Goal: Task Accomplishment & Management: Use online tool/utility

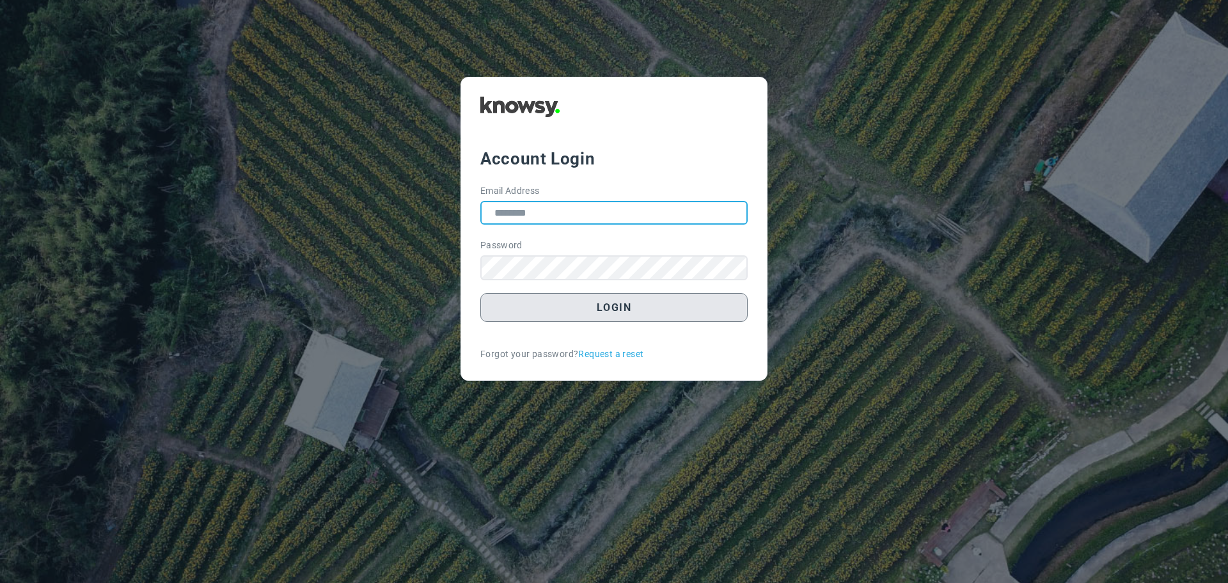
type input "**********"
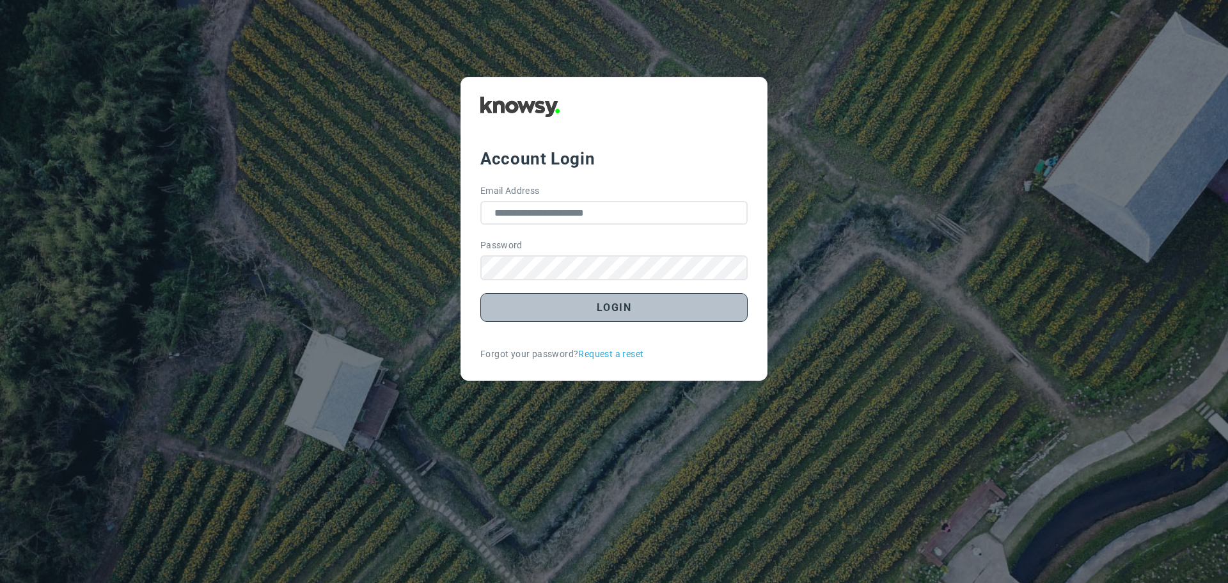
click at [621, 315] on button "Login" at bounding box center [613, 307] width 267 height 29
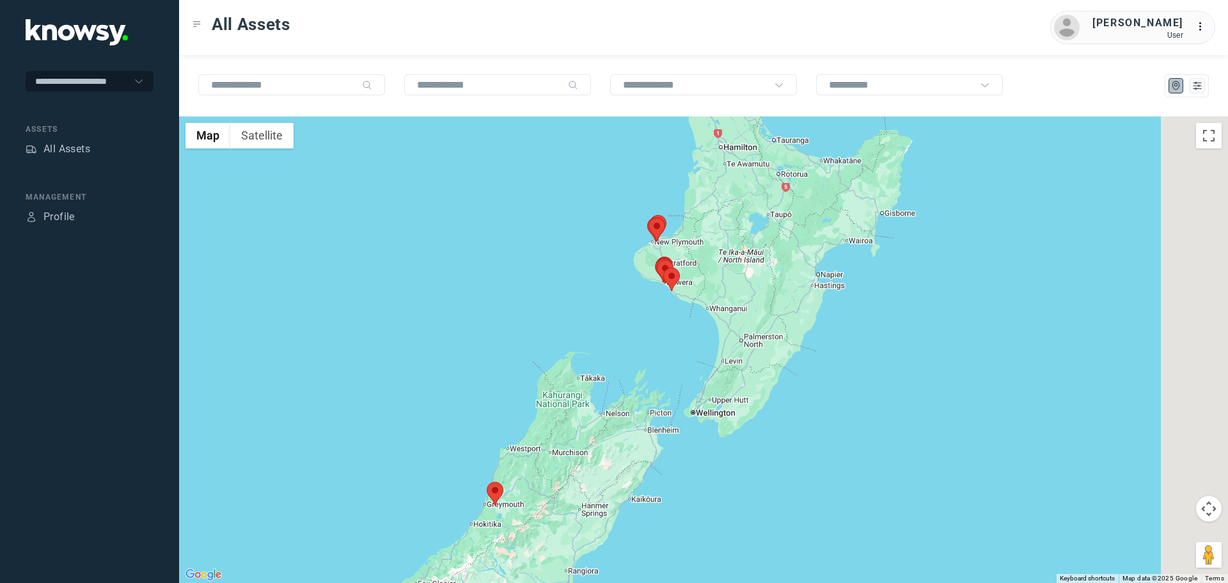
drag, startPoint x: 801, startPoint y: 230, endPoint x: 663, endPoint y: 252, distance: 140.0
click at [663, 252] on div at bounding box center [703, 349] width 1049 height 466
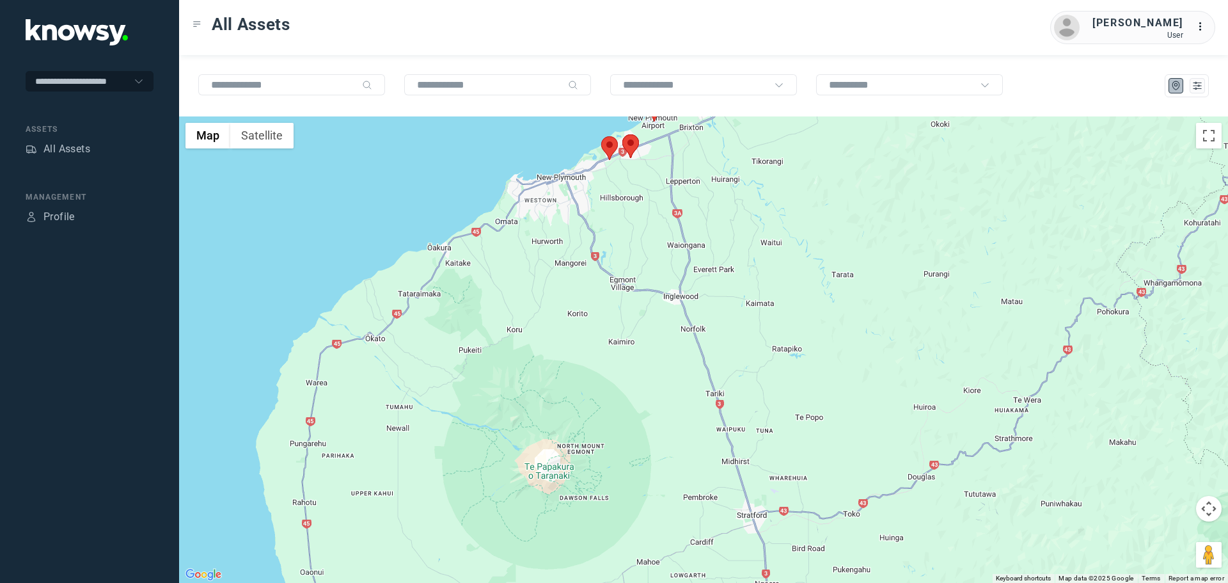
drag, startPoint x: 645, startPoint y: 219, endPoint x: 635, endPoint y: 280, distance: 62.3
click at [635, 280] on div at bounding box center [703, 349] width 1049 height 466
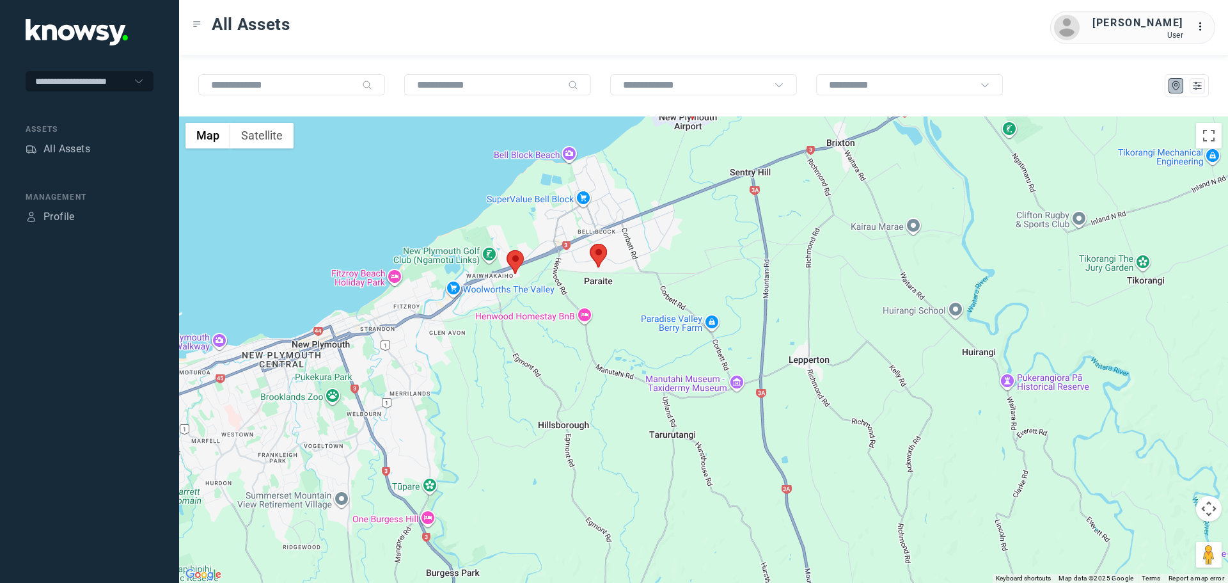
drag, startPoint x: 516, startPoint y: 228, endPoint x: 555, endPoint y: 350, distance: 128.1
click at [555, 350] on div at bounding box center [703, 349] width 1049 height 466
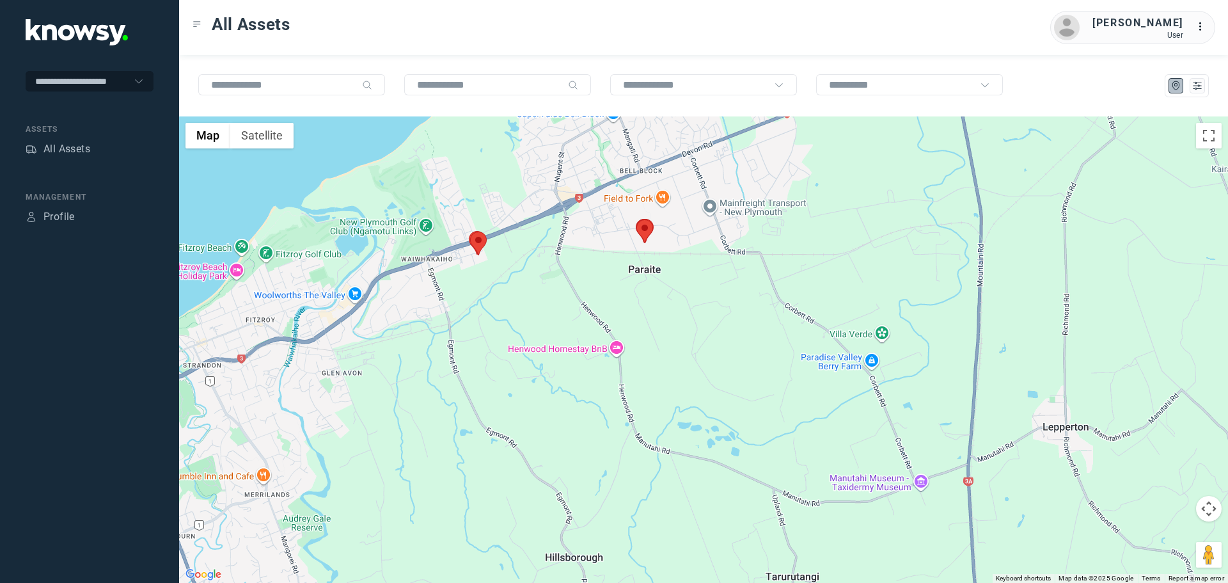
click at [636, 219] on area at bounding box center [636, 219] width 0 height 0
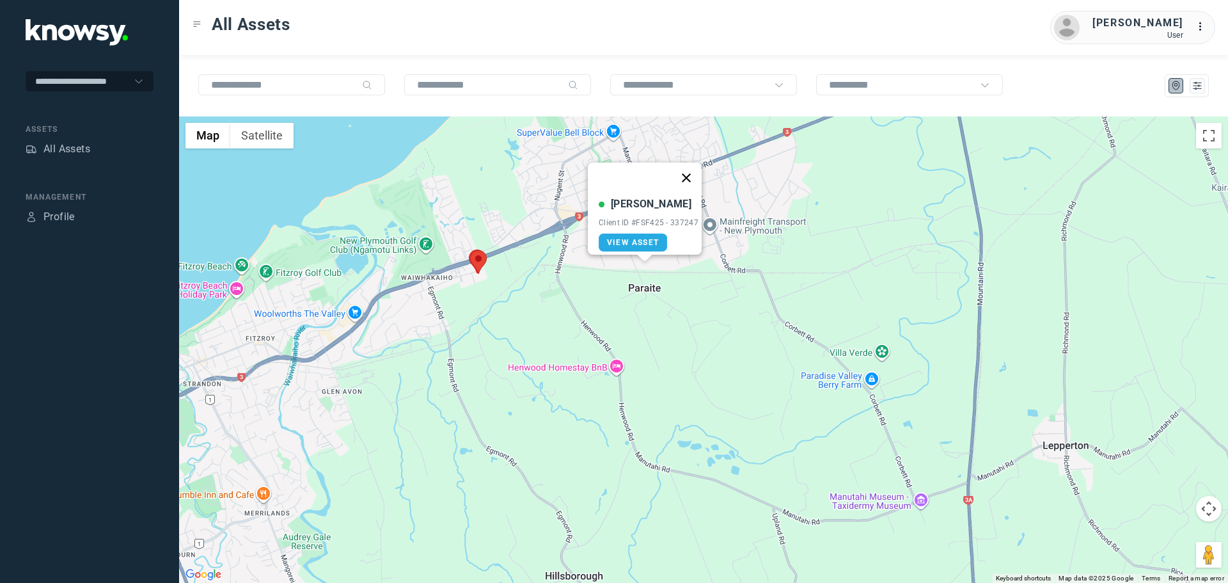
click at [691, 168] on button "Close" at bounding box center [686, 177] width 31 height 31
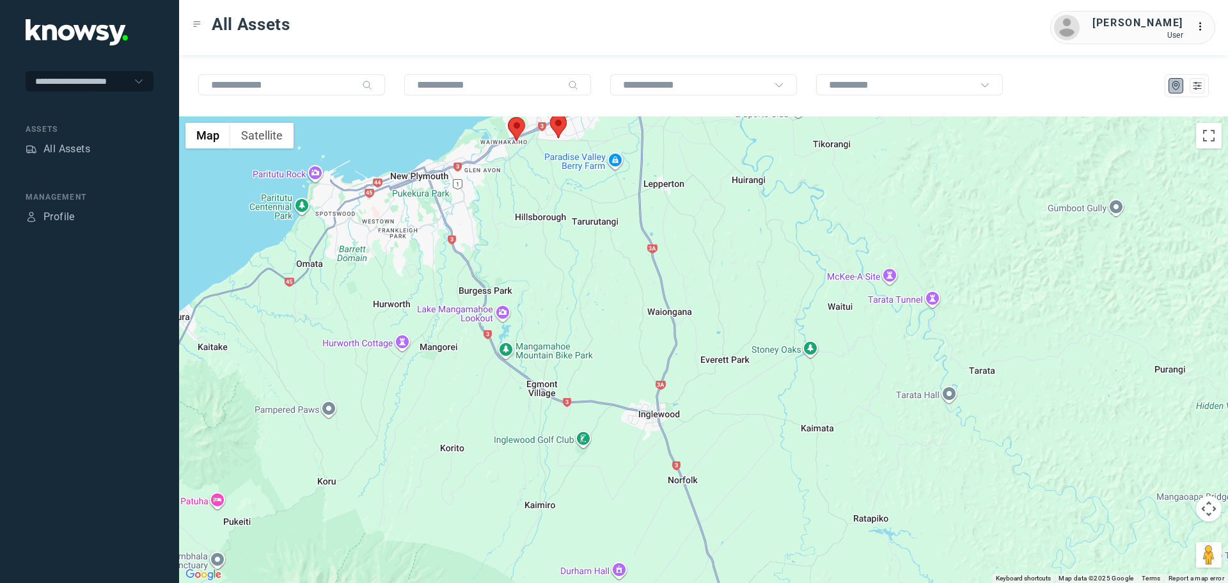
drag, startPoint x: 804, startPoint y: 462, endPoint x: 662, endPoint y: 235, distance: 268.4
click at [662, 235] on div at bounding box center [703, 349] width 1049 height 466
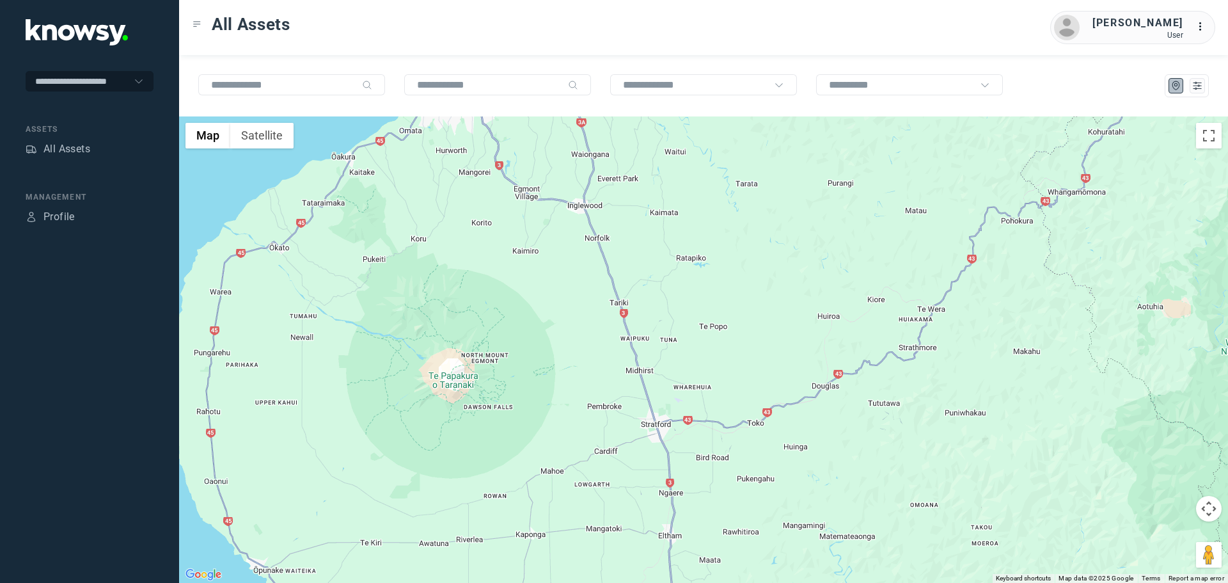
drag, startPoint x: 697, startPoint y: 434, endPoint x: 631, endPoint y: 249, distance: 196.0
click at [631, 249] on div at bounding box center [703, 349] width 1049 height 466
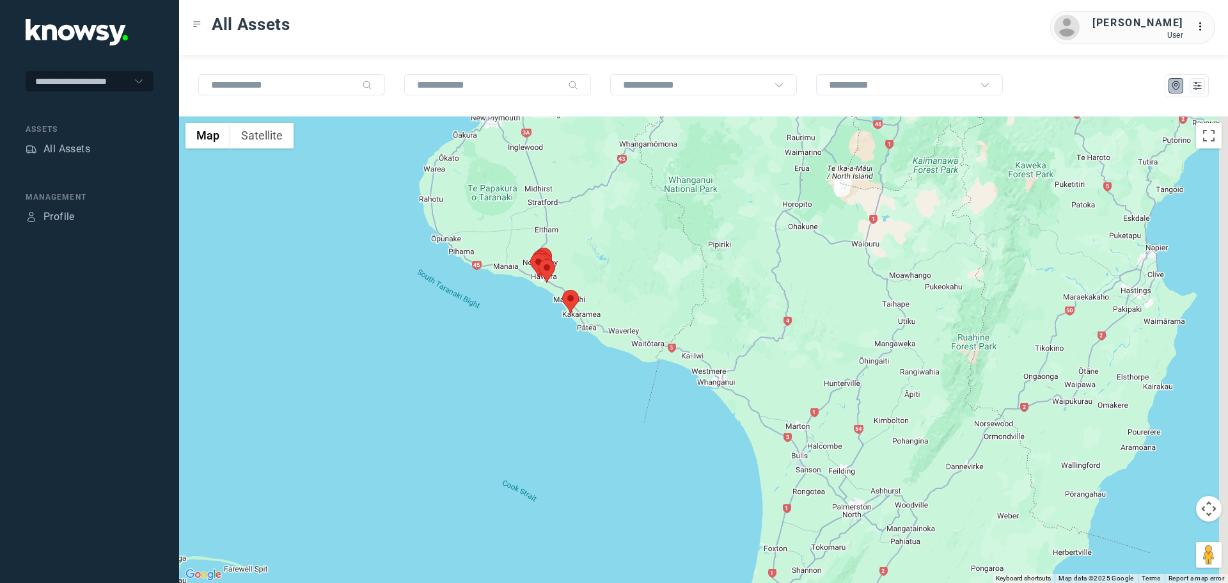
drag, startPoint x: 771, startPoint y: 467, endPoint x: 654, endPoint y: 254, distance: 243.0
click at [654, 254] on div at bounding box center [703, 349] width 1049 height 466
drag, startPoint x: 561, startPoint y: 207, endPoint x: 624, endPoint y: 404, distance: 206.7
click at [624, 404] on div at bounding box center [703, 349] width 1049 height 466
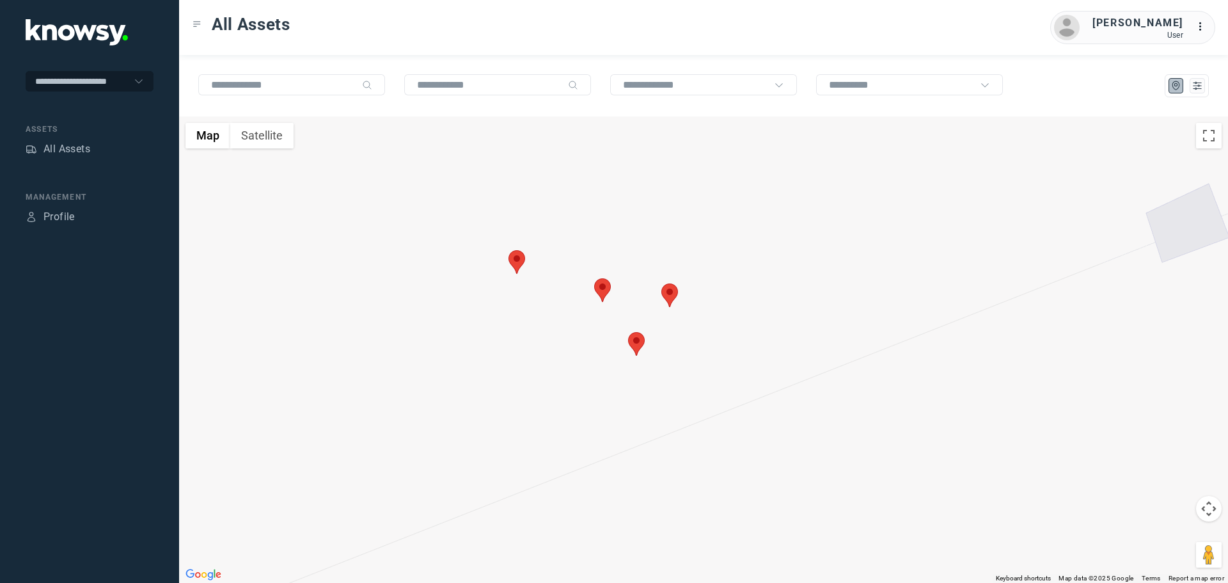
click at [509, 250] on area at bounding box center [509, 250] width 0 height 0
click at [595, 278] on area at bounding box center [595, 278] width 0 height 0
click at [662, 283] on area at bounding box center [662, 283] width 0 height 0
click at [722, 215] on button "Close" at bounding box center [712, 223] width 31 height 31
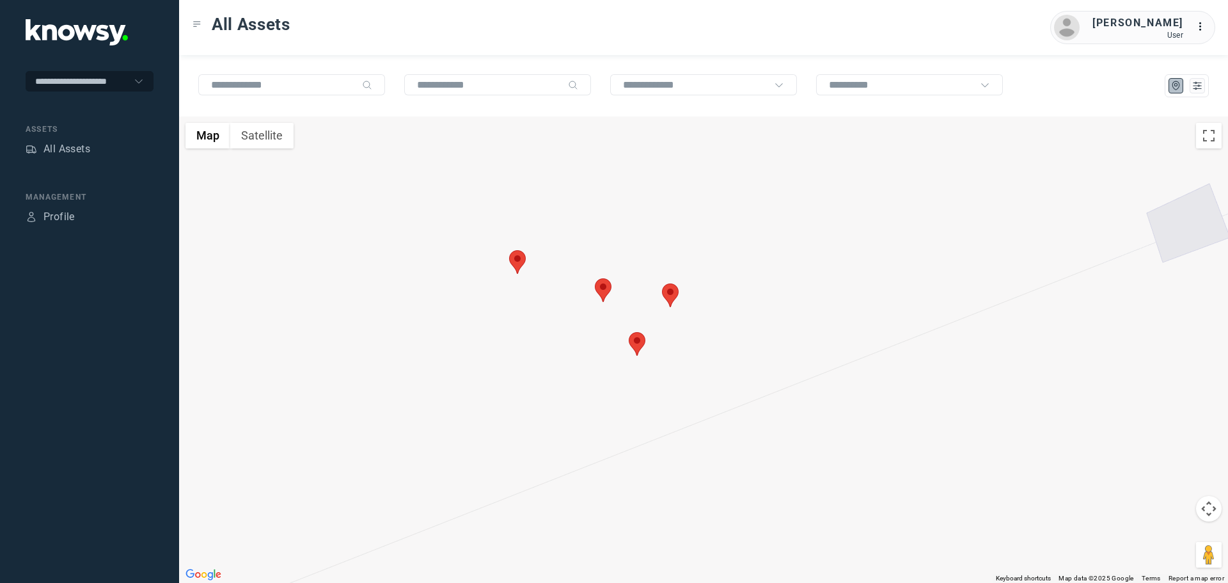
click at [629, 332] on area at bounding box center [629, 332] width 0 height 0
click at [687, 264] on button "Close" at bounding box center [678, 271] width 31 height 31
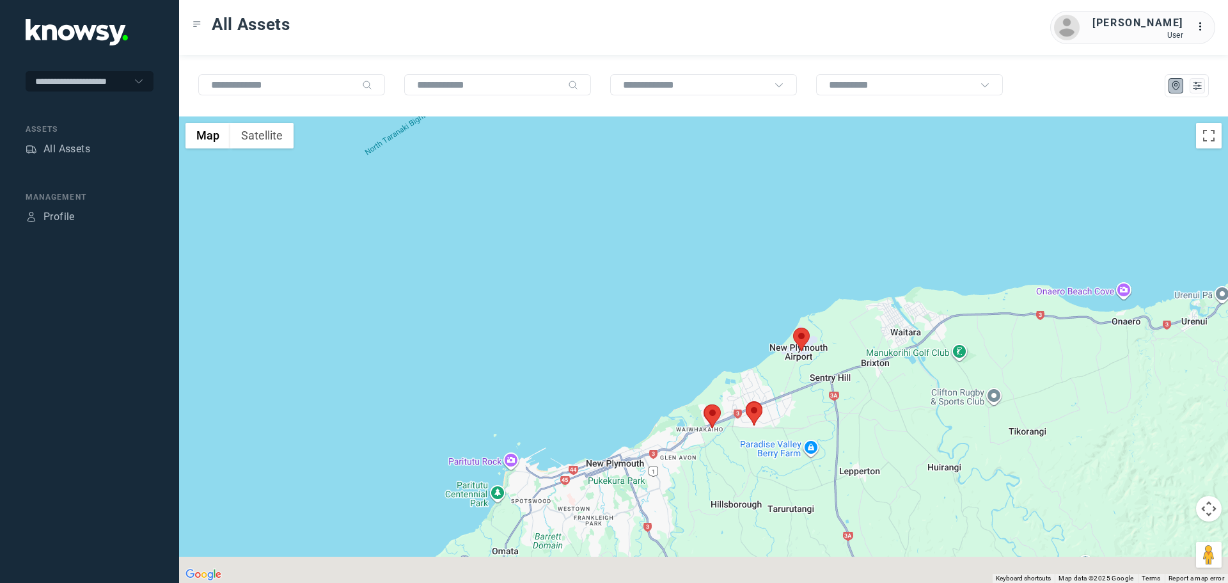
drag, startPoint x: 753, startPoint y: 507, endPoint x: 672, endPoint y: 196, distance: 321.3
click at [683, 207] on div "To navigate, press the arrow keys." at bounding box center [703, 349] width 1049 height 466
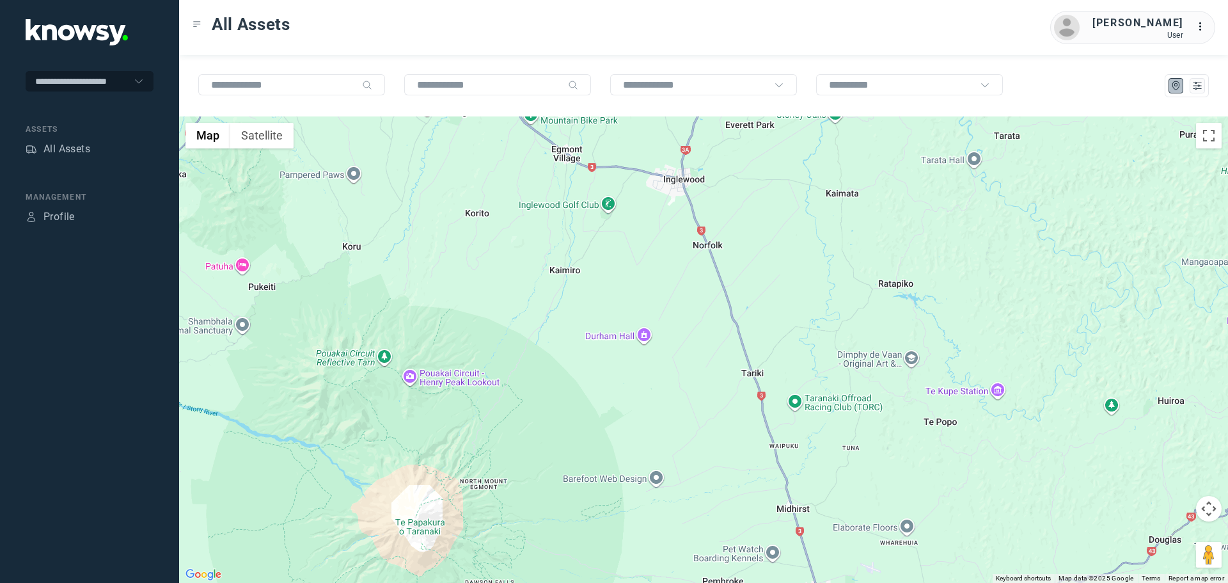
drag, startPoint x: 768, startPoint y: 384, endPoint x: 672, endPoint y: 172, distance: 233.3
click at [676, 172] on div at bounding box center [703, 349] width 1049 height 466
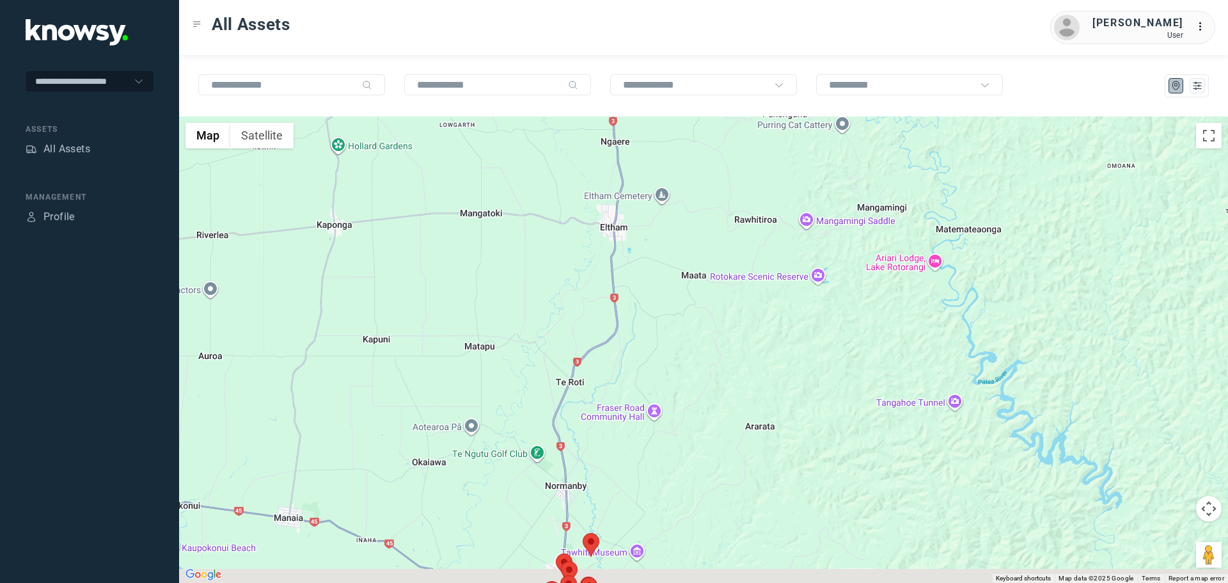
drag, startPoint x: 727, startPoint y: 386, endPoint x: 650, endPoint y: 240, distance: 163.9
click at [649, 209] on div at bounding box center [703, 349] width 1049 height 466
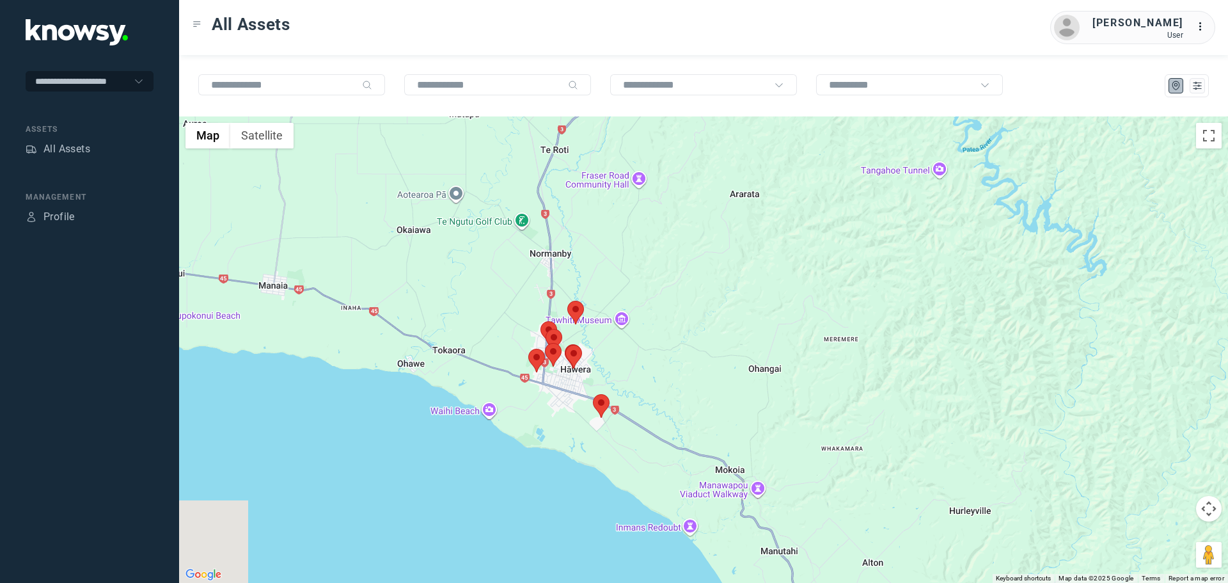
drag, startPoint x: 589, startPoint y: 349, endPoint x: 637, endPoint y: 315, distance: 58.7
click at [665, 345] on div at bounding box center [703, 349] width 1049 height 466
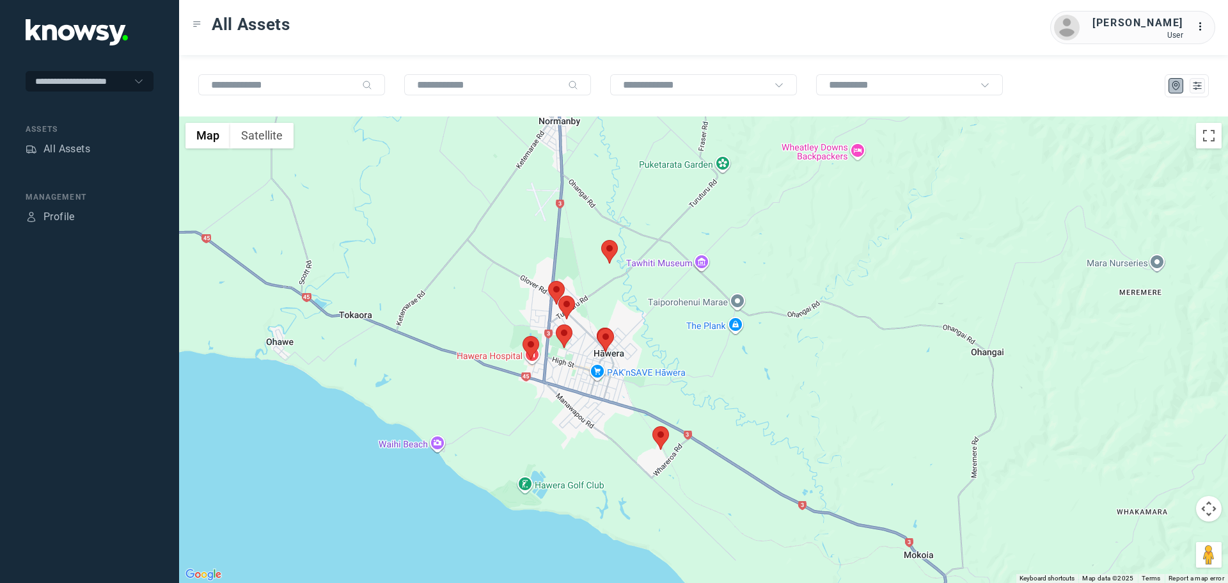
drag, startPoint x: 553, startPoint y: 349, endPoint x: 556, endPoint y: 280, distance: 69.8
click at [556, 281] on div at bounding box center [556, 293] width 17 height 24
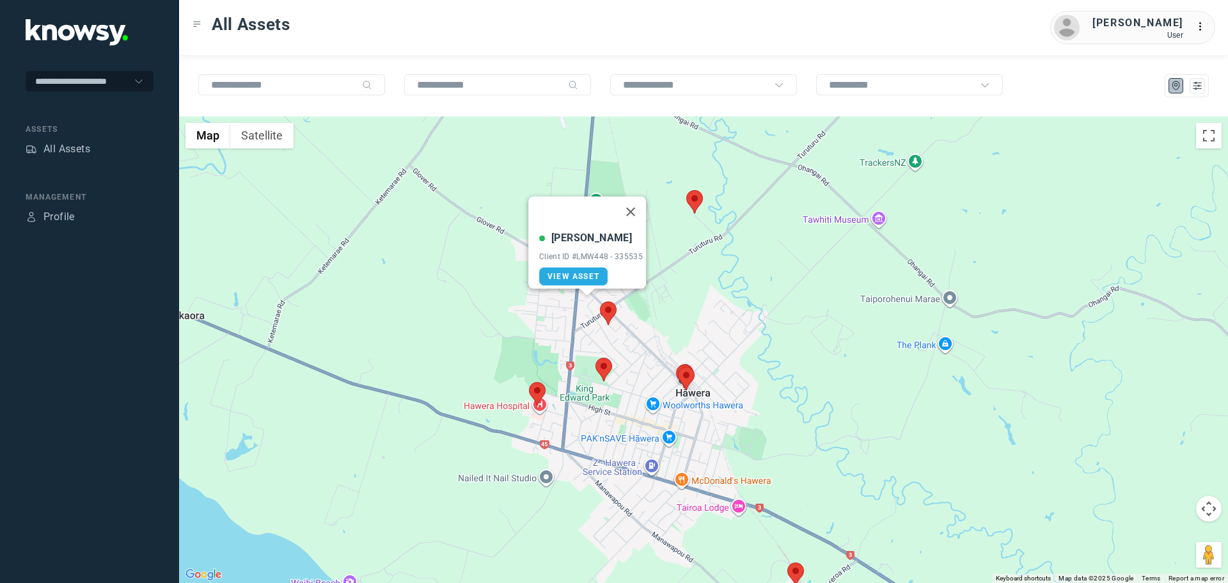
click at [529, 382] on area at bounding box center [529, 382] width 0 height 0
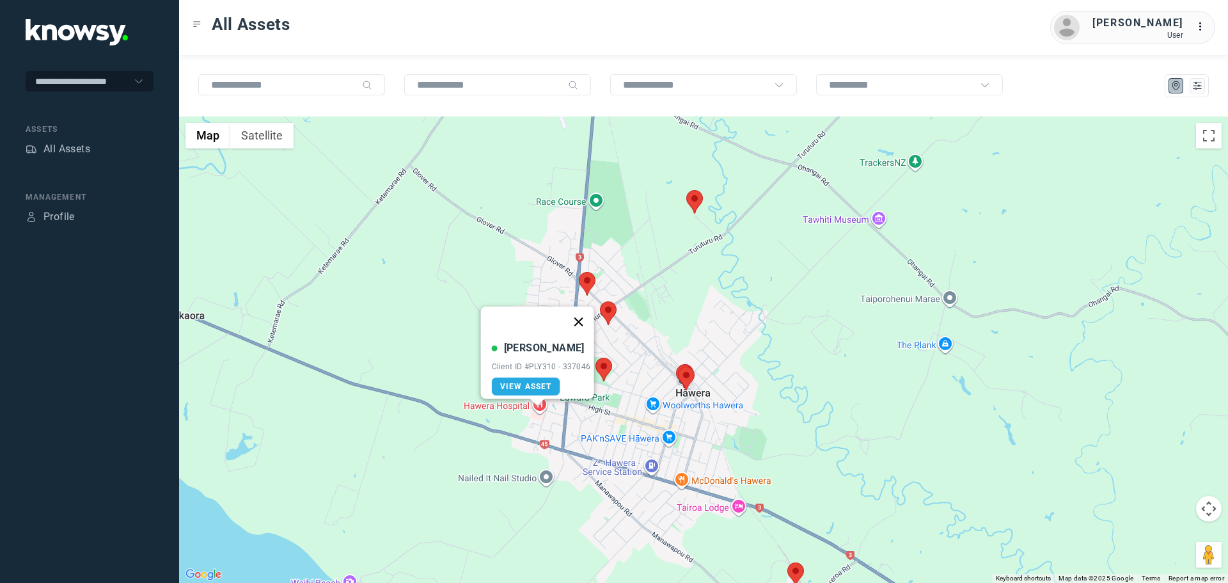
click at [584, 311] on button "Close" at bounding box center [578, 321] width 31 height 31
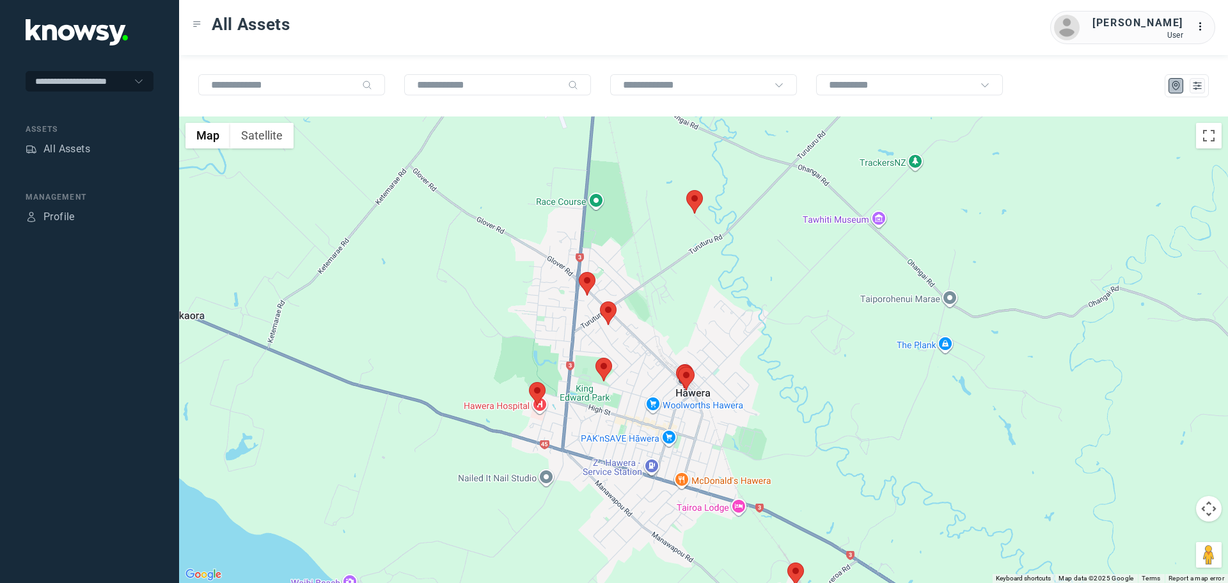
click at [595, 358] on area at bounding box center [595, 358] width 0 height 0
click at [652, 290] on button "Close" at bounding box center [644, 297] width 31 height 31
click at [600, 301] on area at bounding box center [600, 301] width 0 height 0
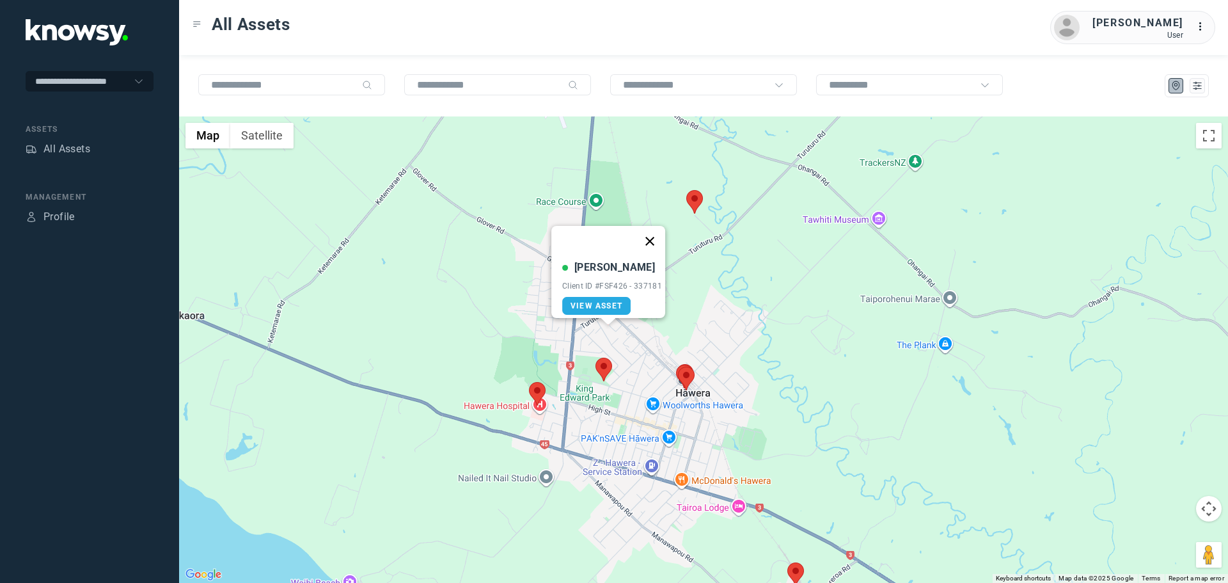
click at [657, 230] on button "Close" at bounding box center [650, 241] width 31 height 31
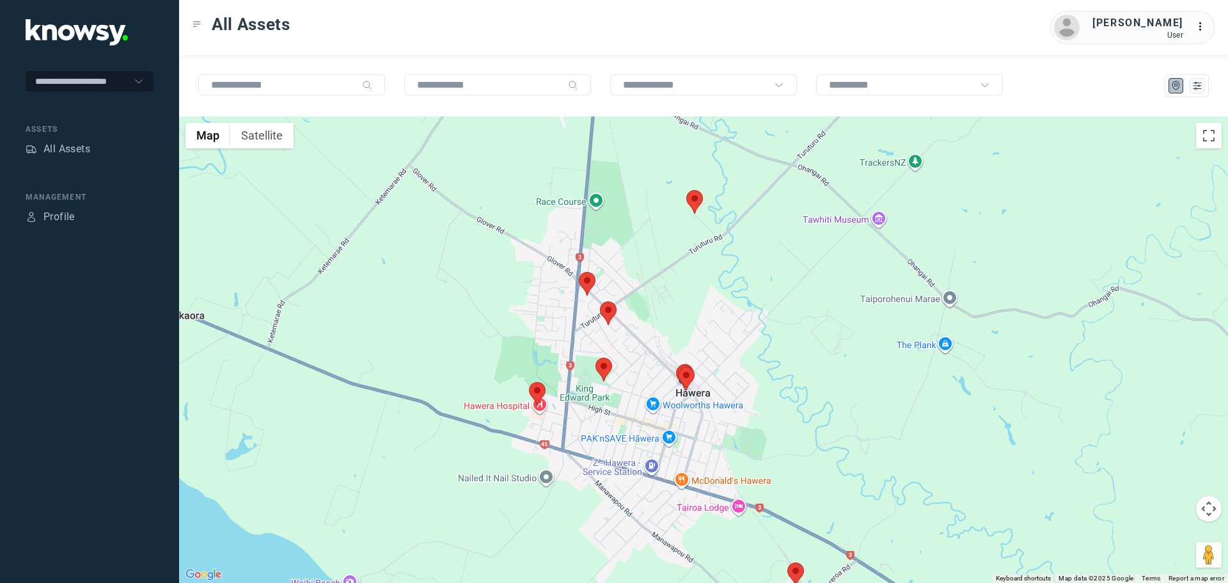
click at [579, 272] on area at bounding box center [579, 272] width 0 height 0
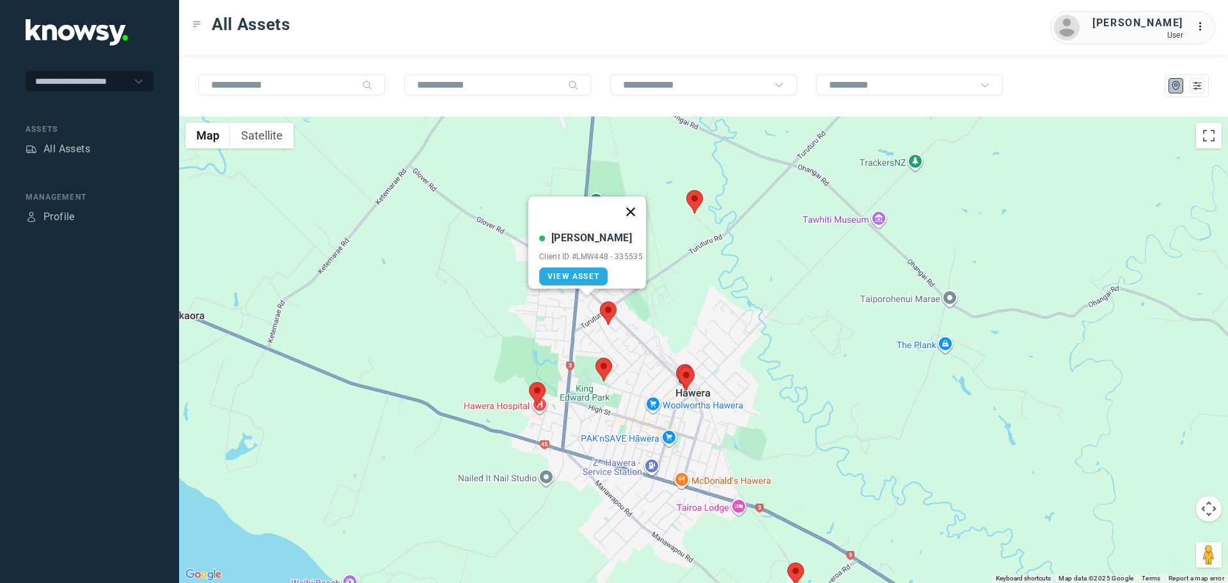
click at [633, 206] on button "Close" at bounding box center [630, 211] width 31 height 31
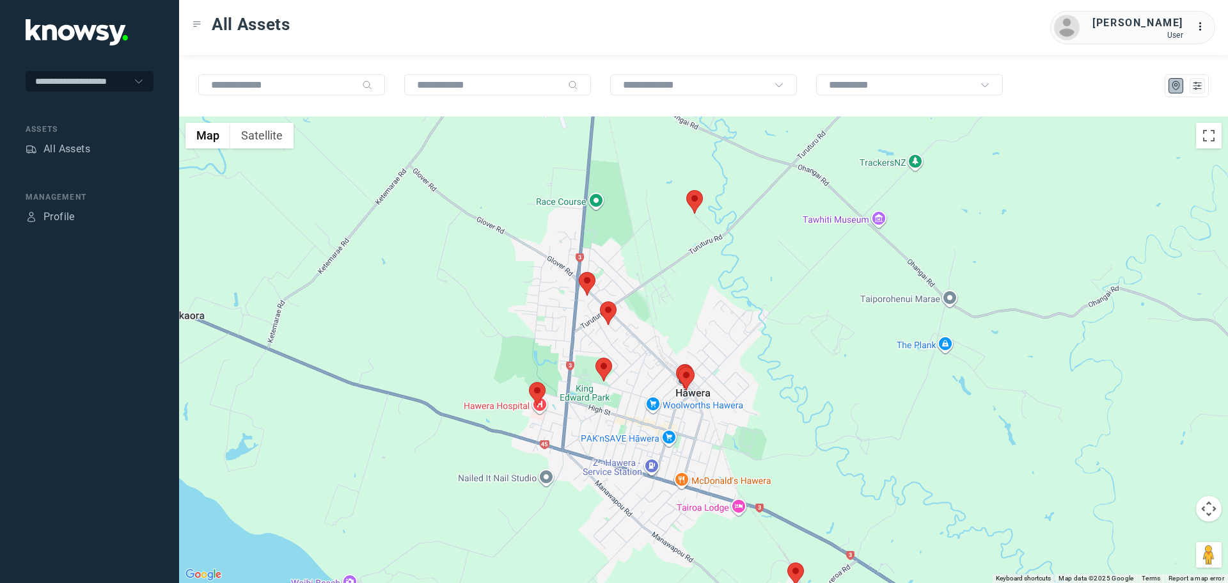
click at [678, 367] on area at bounding box center [678, 367] width 0 height 0
click at [734, 294] on button "Close" at bounding box center [728, 306] width 31 height 31
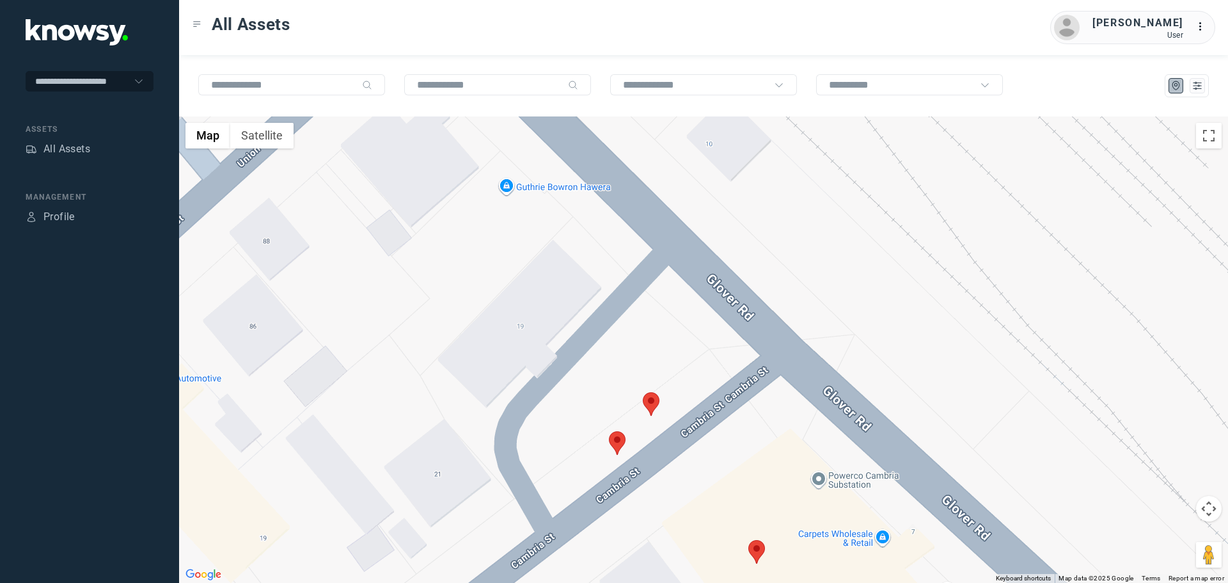
drag, startPoint x: 606, startPoint y: 440, endPoint x: 624, endPoint y: 440, distance: 17.9
click at [619, 440] on div "To navigate, press the arrow keys." at bounding box center [703, 349] width 1049 height 466
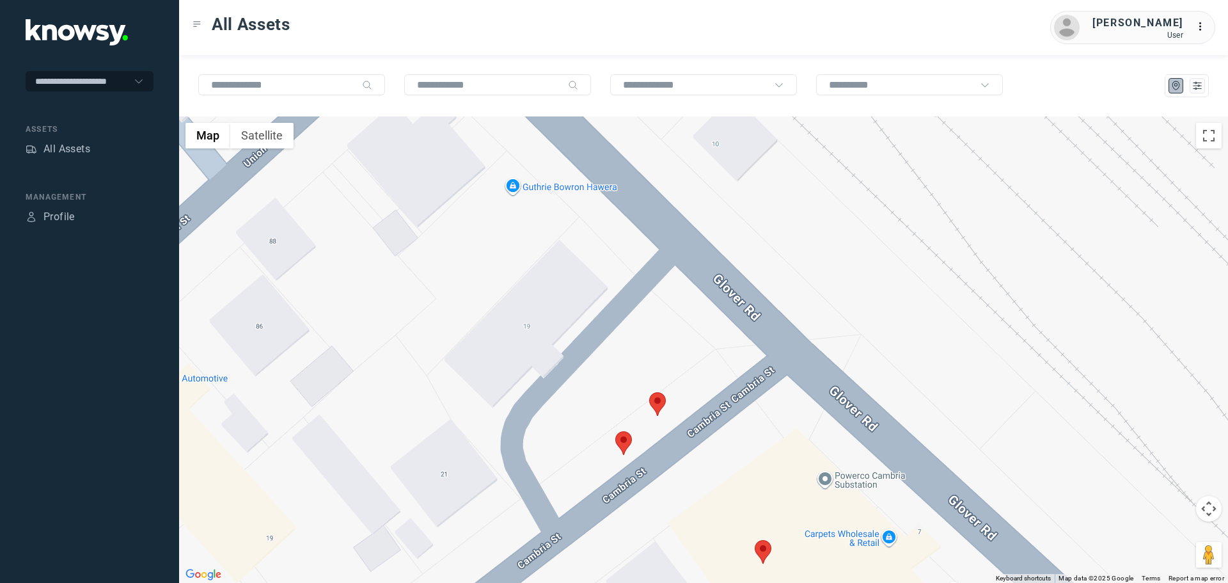
click at [615, 431] on area at bounding box center [615, 431] width 0 height 0
click at [679, 364] on button "Close" at bounding box center [665, 371] width 31 height 31
click at [649, 392] on area at bounding box center [649, 392] width 0 height 0
click at [708, 325] on button "Close" at bounding box center [699, 332] width 31 height 31
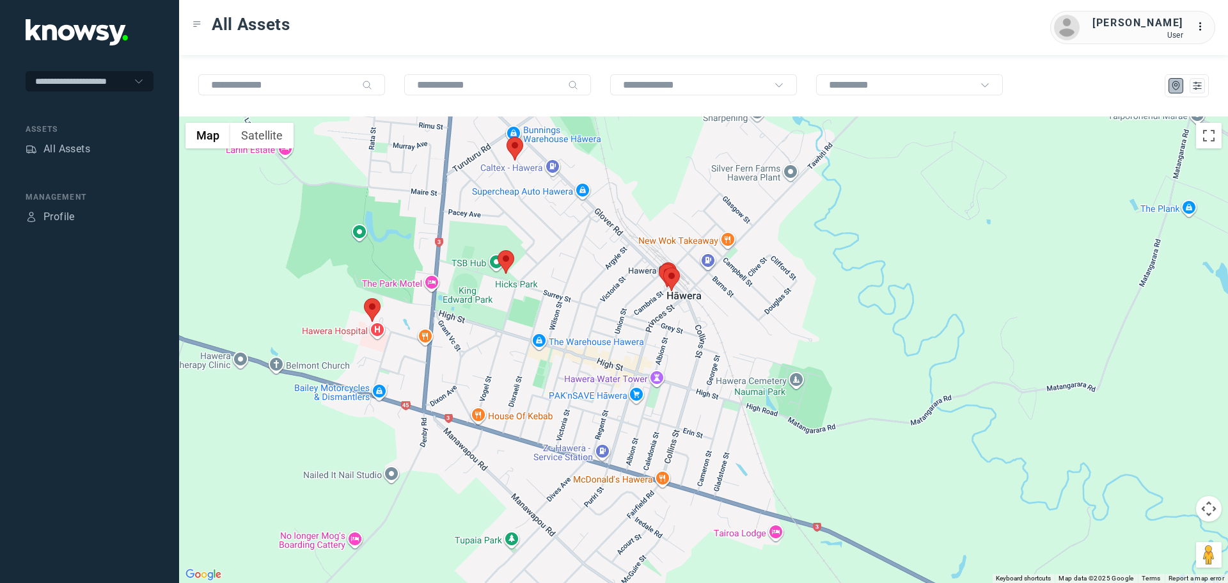
drag, startPoint x: 784, startPoint y: 461, endPoint x: 684, endPoint y: 311, distance: 179.5
click at [684, 311] on div at bounding box center [703, 349] width 1049 height 466
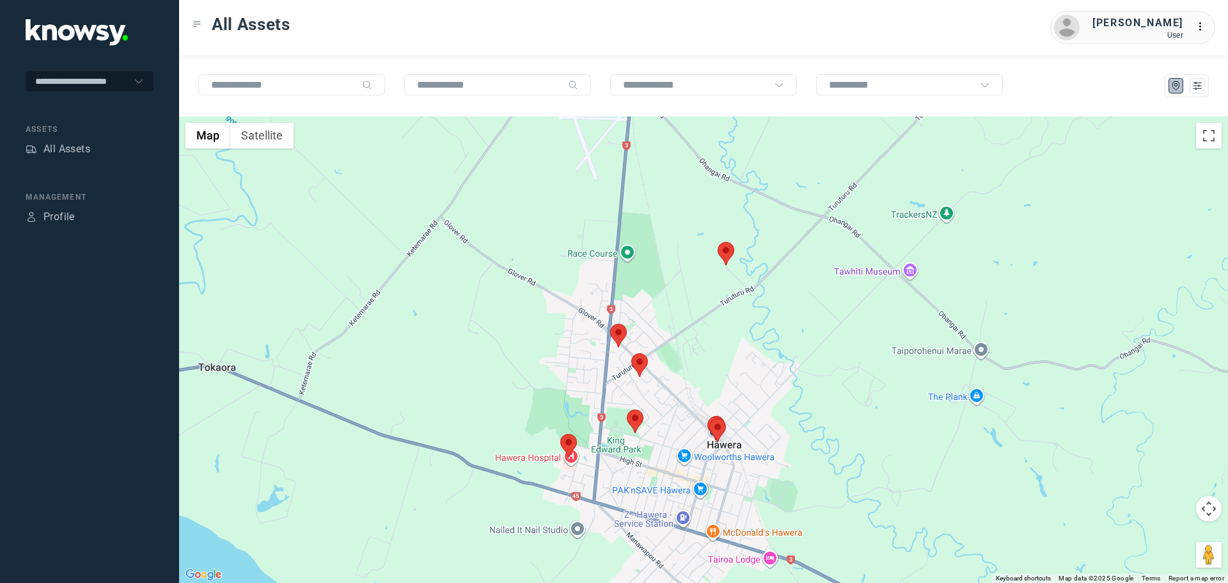
drag, startPoint x: 640, startPoint y: 311, endPoint x: 679, endPoint y: 455, distance: 148.7
click at [679, 455] on div at bounding box center [703, 349] width 1049 height 466
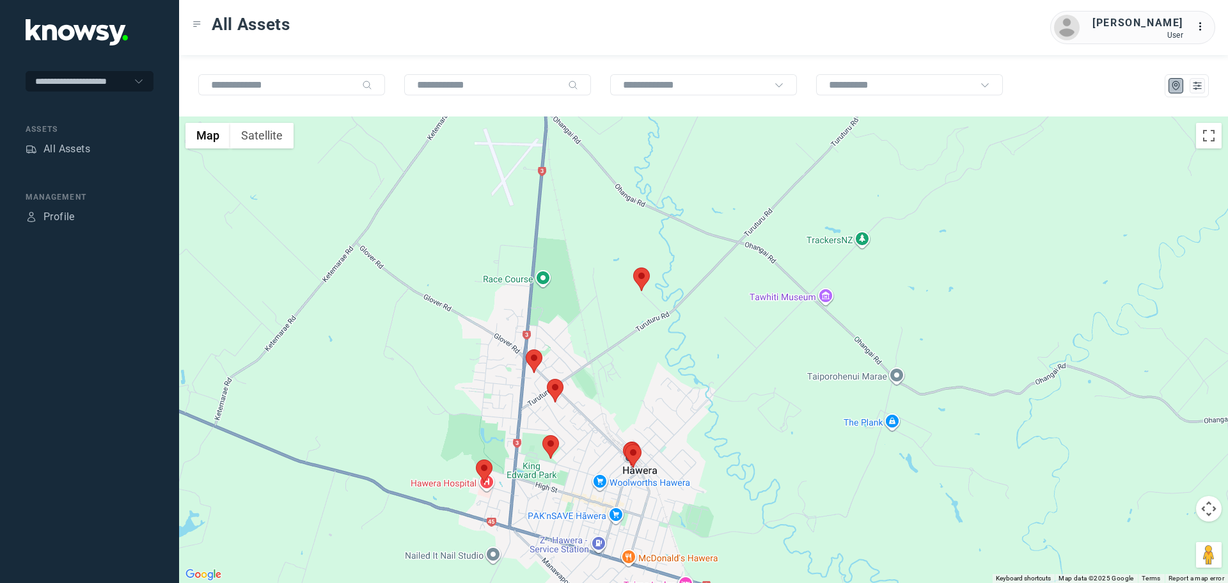
drag, startPoint x: 672, startPoint y: 338, endPoint x: 584, endPoint y: 365, distance: 92.5
click at [584, 365] on div at bounding box center [703, 349] width 1049 height 466
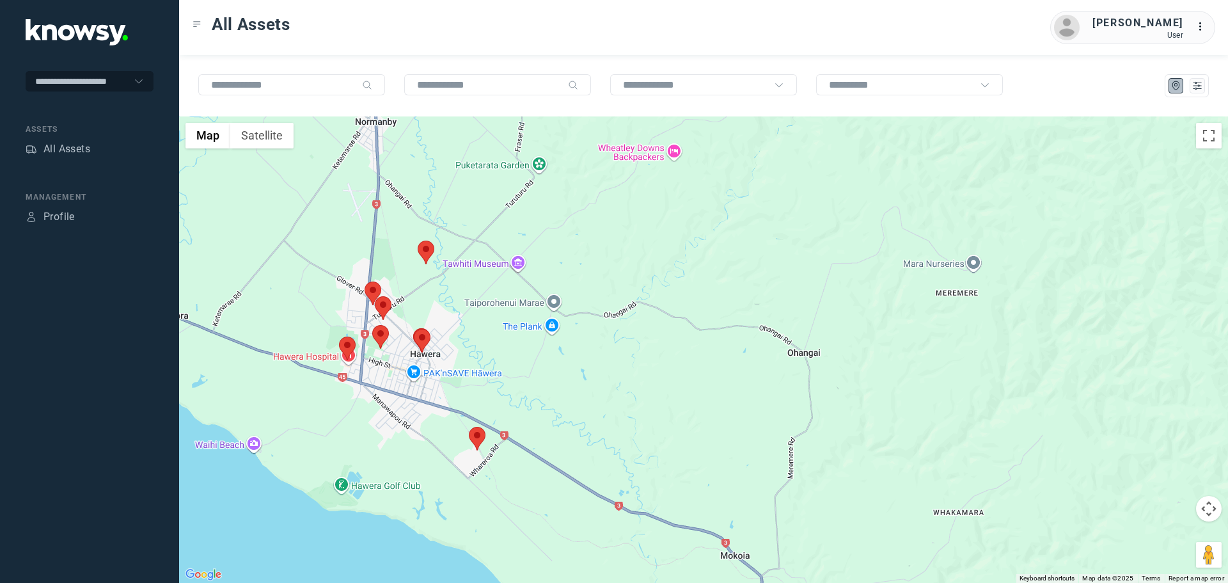
drag, startPoint x: 471, startPoint y: 377, endPoint x: 419, endPoint y: 292, distance: 99.4
click at [419, 292] on div at bounding box center [703, 349] width 1049 height 466
click at [469, 427] on area at bounding box center [469, 427] width 0 height 0
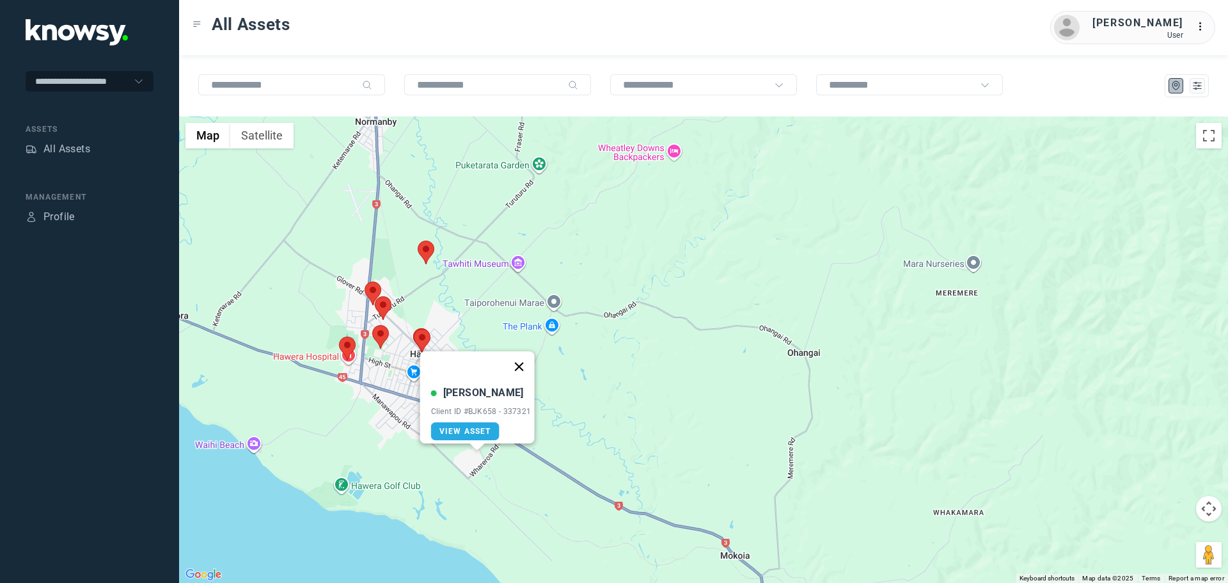
click at [523, 359] on button "Close" at bounding box center [518, 366] width 31 height 31
